Goal: Find specific page/section: Find specific page/section

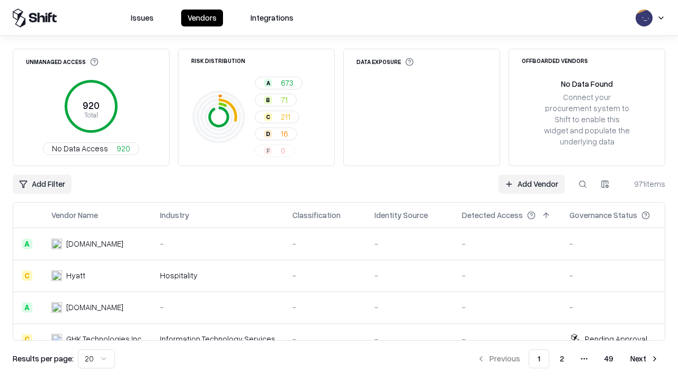
click at [339, 191] on div "Add Filter Add Vendor 971 items" at bounding box center [339, 184] width 653 height 19
click at [42, 184] on html "Issues Vendors Integrations Unmanaged Access 920 Total No Data Access 920 Risk …" at bounding box center [339, 190] width 678 height 381
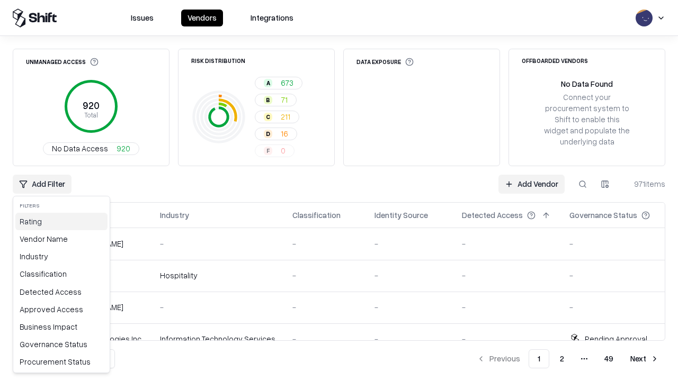
click at [61, 221] on div "Rating" at bounding box center [61, 221] width 92 height 17
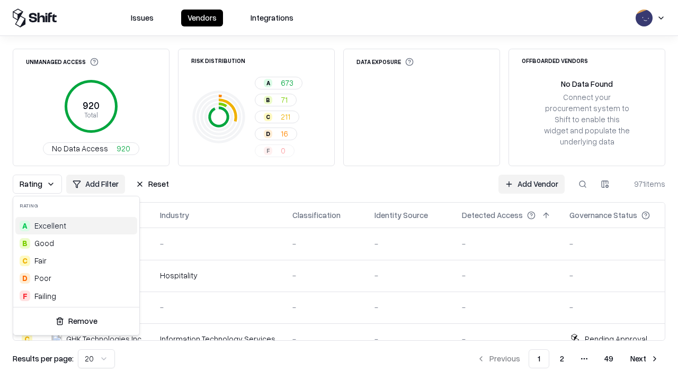
click at [339, 191] on html "Issues Vendors Integrations Unmanaged Access 920 Total No Data Access 920 Risk …" at bounding box center [339, 190] width 678 height 381
click at [152, 184] on button "Reset" at bounding box center [152, 184] width 46 height 19
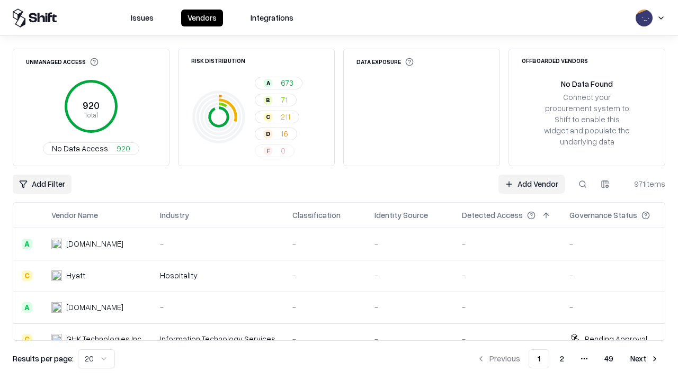
click at [339, 191] on div "Add Filter Add Vendor 971 items" at bounding box center [339, 184] width 653 height 19
click at [42, 184] on html "Issues Vendors Integrations Unmanaged Access 920 Total No Data Access 920 Risk …" at bounding box center [339, 190] width 678 height 381
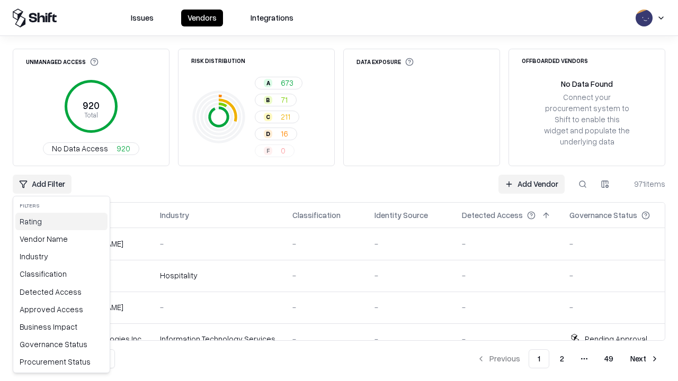
click at [61, 221] on div "Rating" at bounding box center [61, 221] width 92 height 17
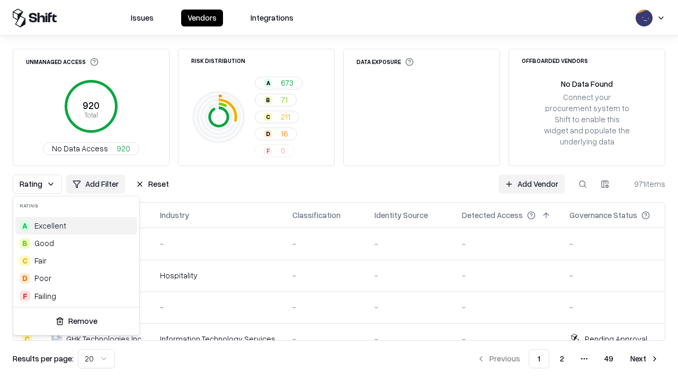
click at [76, 261] on div "C Fair" at bounding box center [76, 260] width 122 height 17
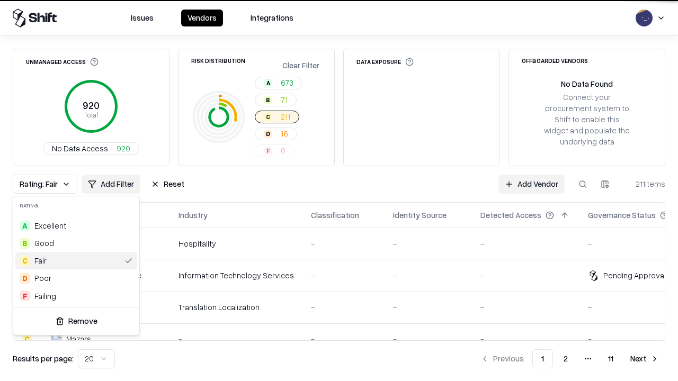
click at [339, 191] on html "Issues Vendors Integrations Unmanaged Access 920 Total No Data Access 920 Risk …" at bounding box center [339, 190] width 678 height 381
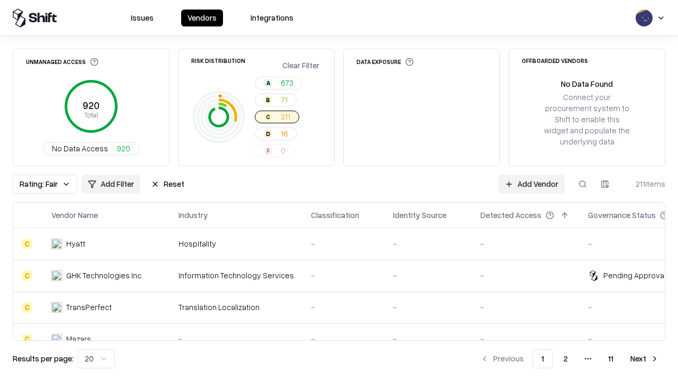
click at [339, 191] on div "Rating: Fair Add Filter Reset Add Vendor 211 items" at bounding box center [339, 184] width 653 height 19
click at [167, 184] on button "Reset" at bounding box center [168, 184] width 46 height 19
click at [339, 191] on div "Add Filter Add Vendor 211 items" at bounding box center [339, 184] width 653 height 19
click at [42, 184] on html "Issues Vendors Integrations Unmanaged Access 920 Total No Data Access 920 Risk …" at bounding box center [339, 190] width 678 height 381
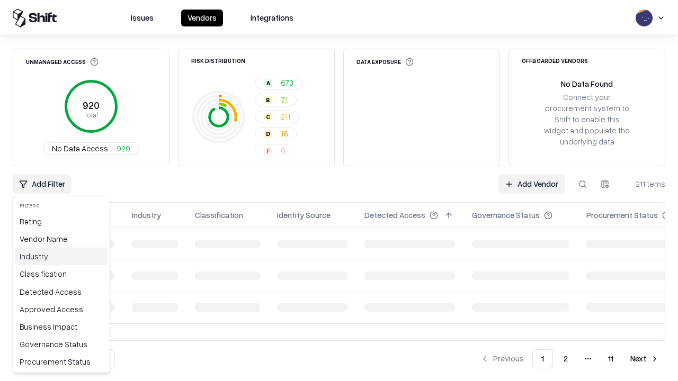
click at [61, 256] on div "Industry" at bounding box center [61, 256] width 92 height 17
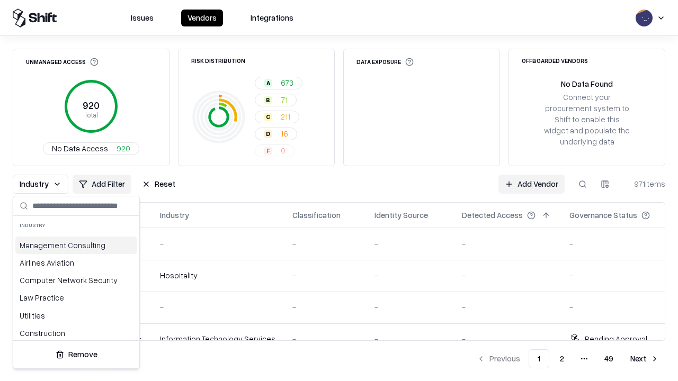
click at [339, 191] on html "Issues Vendors Integrations Unmanaged Access 920 Total No Data Access 920 Risk …" at bounding box center [339, 190] width 678 height 381
